Goal: Information Seeking & Learning: Learn about a topic

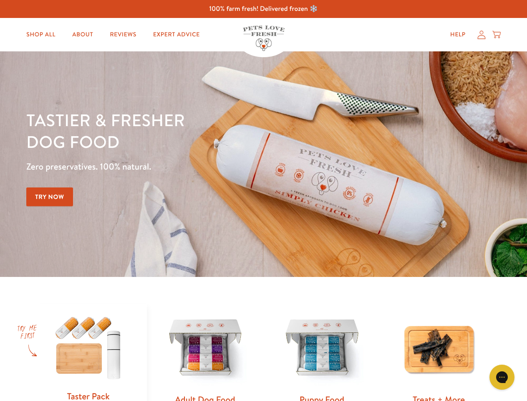
click at [263, 200] on div "Tastier & fresher dog food Zero preservatives. 100% natural. Try Now" at bounding box center [184, 164] width 316 height 110
click at [502, 377] on icon "Open gorgias live chat" at bounding box center [502, 377] width 8 height 8
